Goal: Go to known website: Access a specific website the user already knows

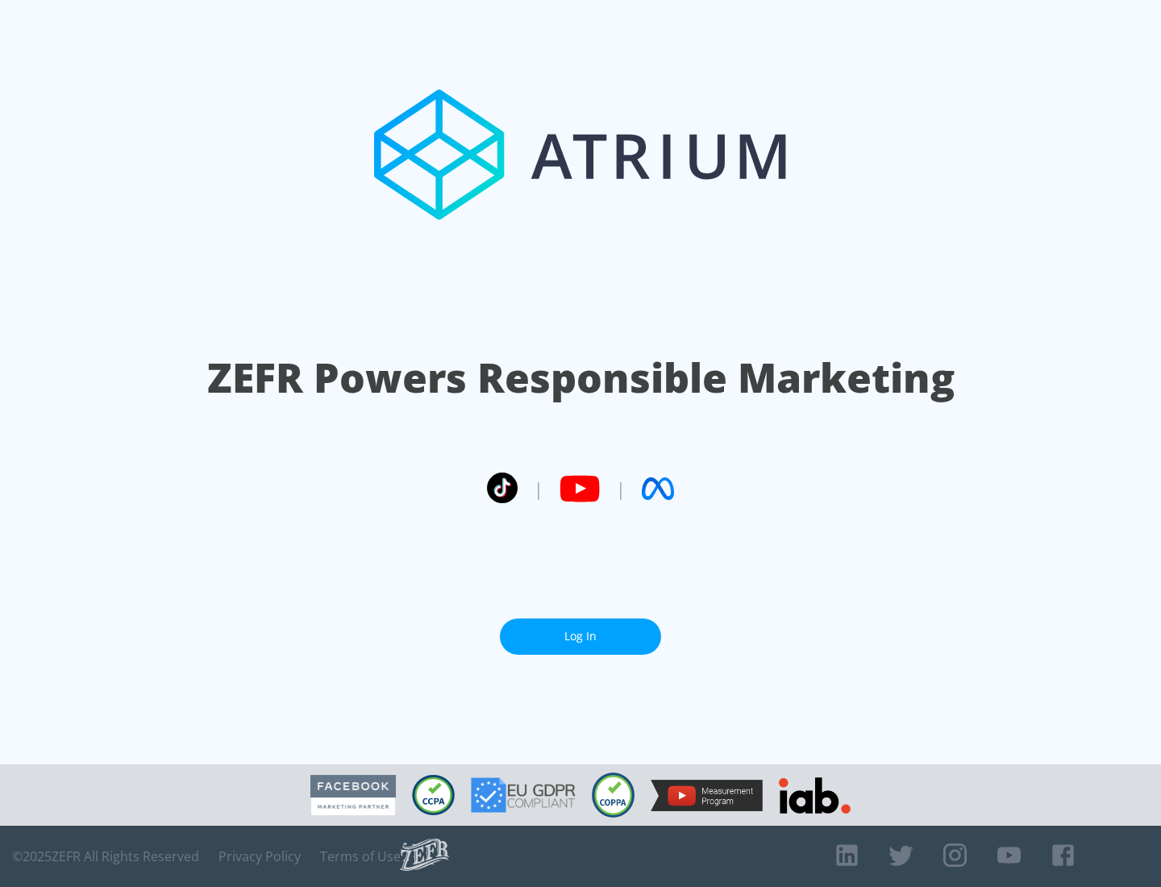
click at [580, 630] on link "Log In" at bounding box center [580, 636] width 161 height 36
